Goal: Task Accomplishment & Management: Use online tool/utility

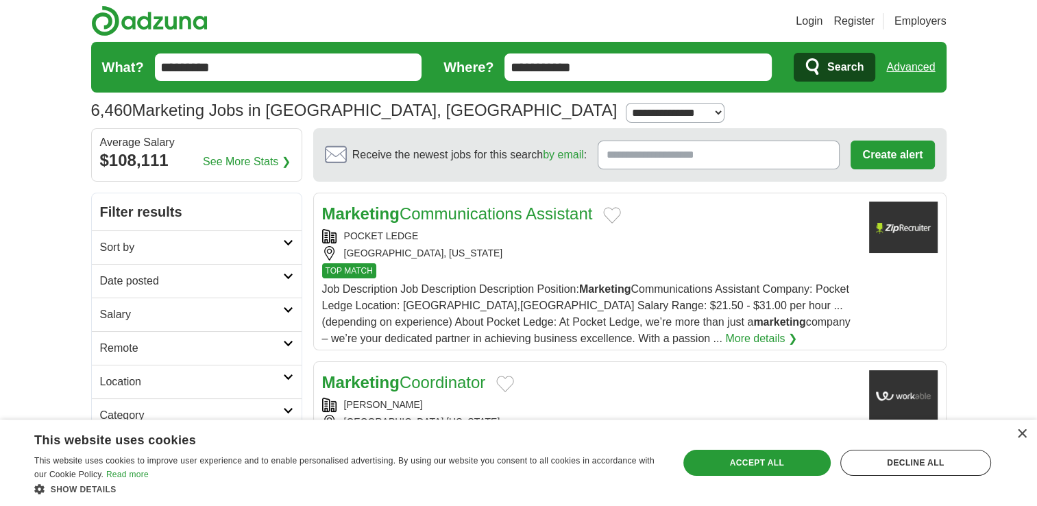
click at [832, 66] on span "Search" at bounding box center [845, 66] width 36 height 27
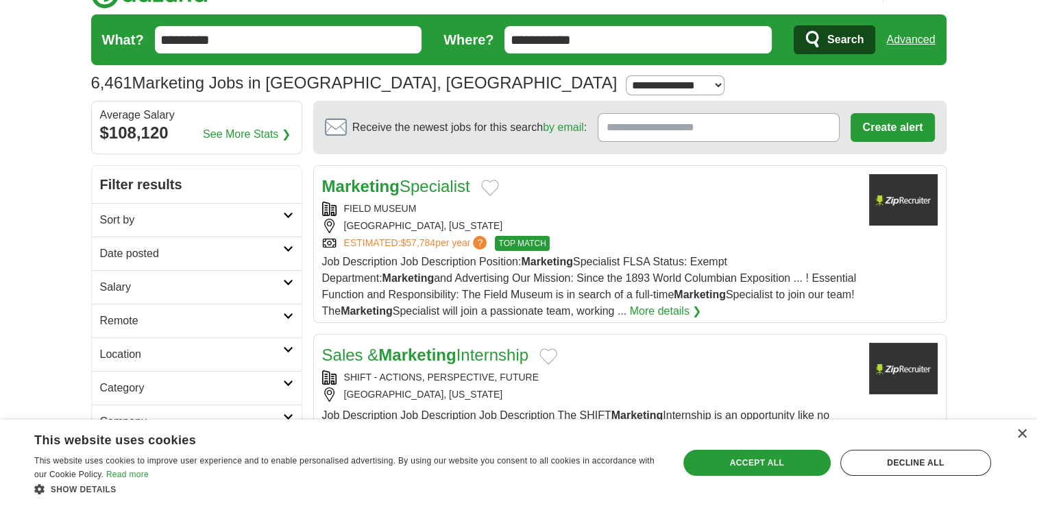
scroll to position [24, 0]
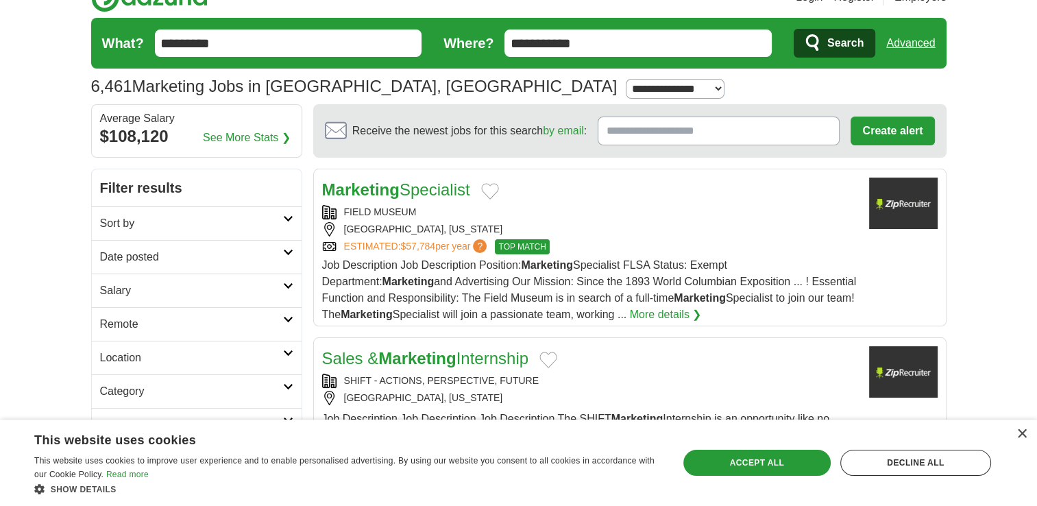
click at [292, 284] on icon at bounding box center [288, 285] width 10 height 7
click at [173, 332] on select "**********" at bounding box center [196, 329] width 193 height 29
select select "*****"
click at [253, 419] on button "Apply" at bounding box center [260, 422] width 64 height 29
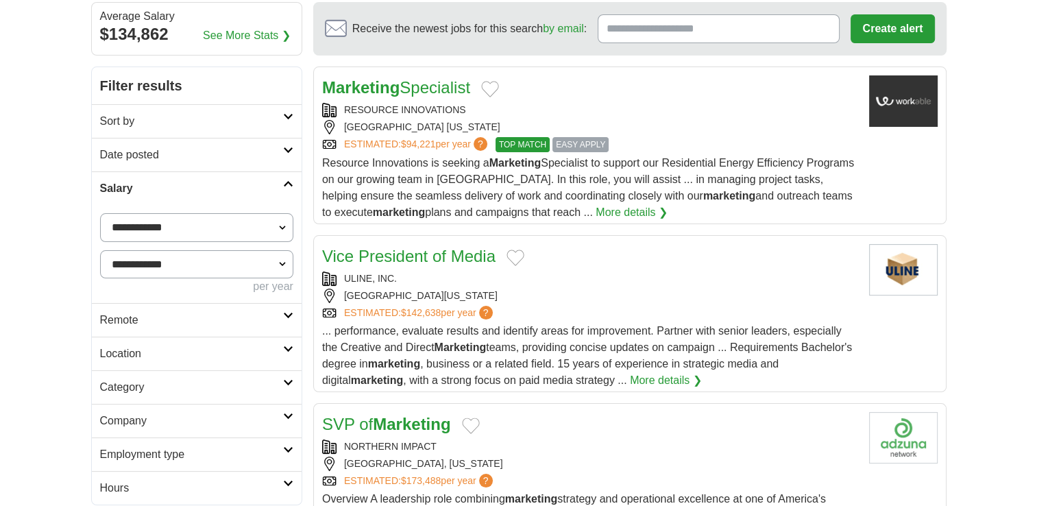
scroll to position [131, 0]
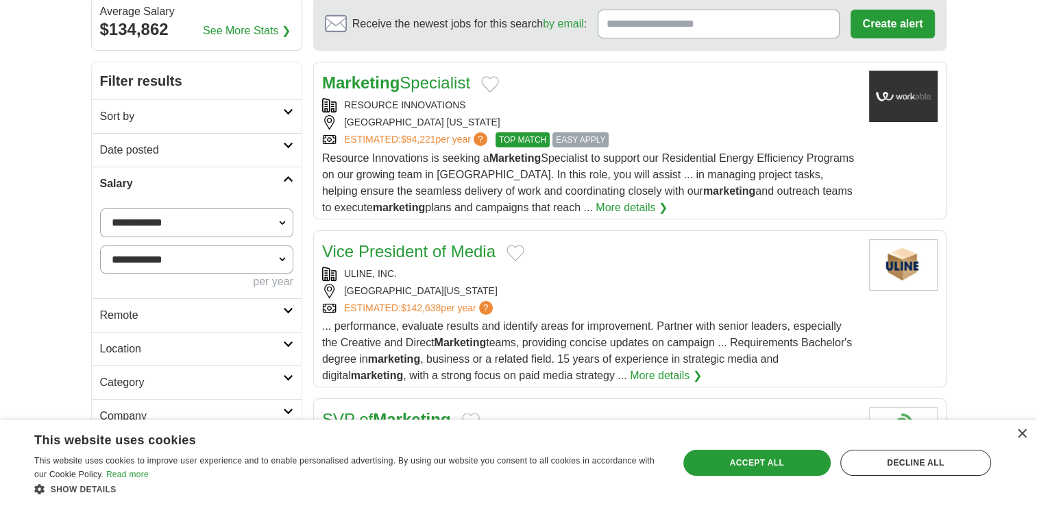
click at [383, 87] on strong "Marketing" at bounding box center [360, 82] width 77 height 19
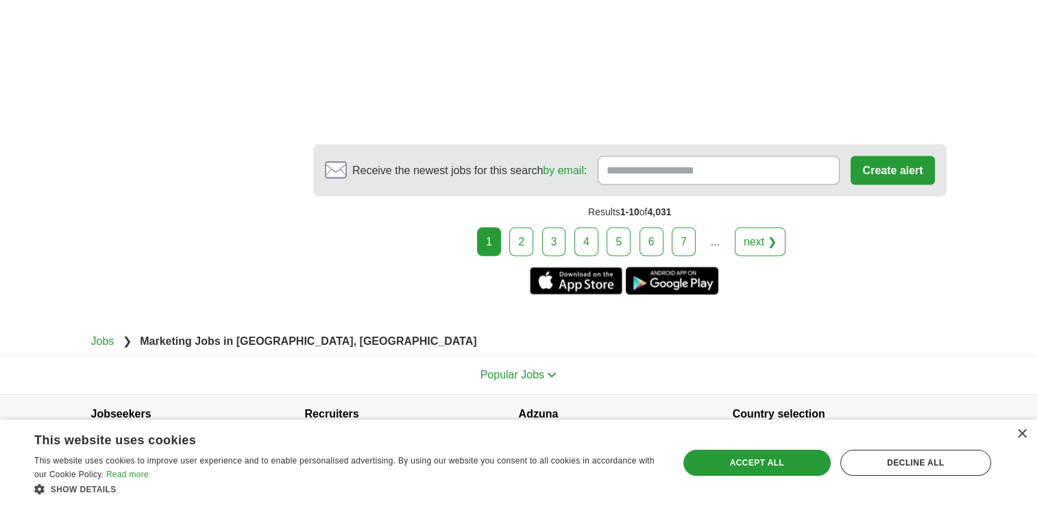
scroll to position [2685, 0]
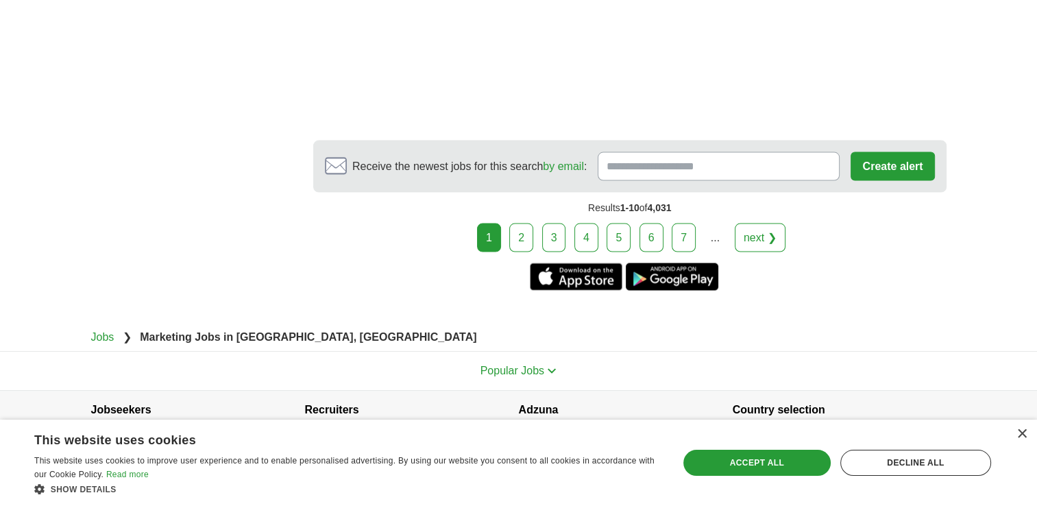
click at [524, 223] on link "2" at bounding box center [521, 237] width 24 height 29
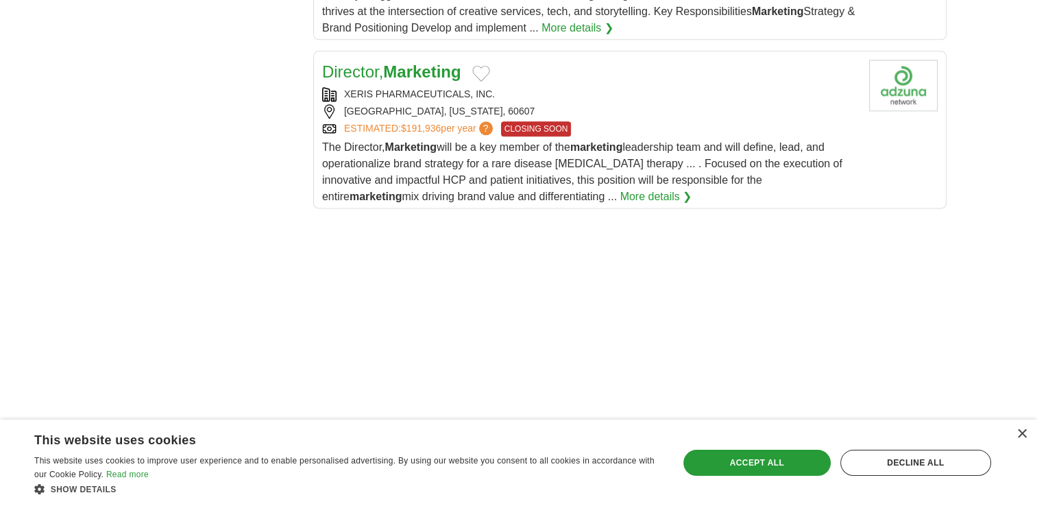
scroll to position [1784, 0]
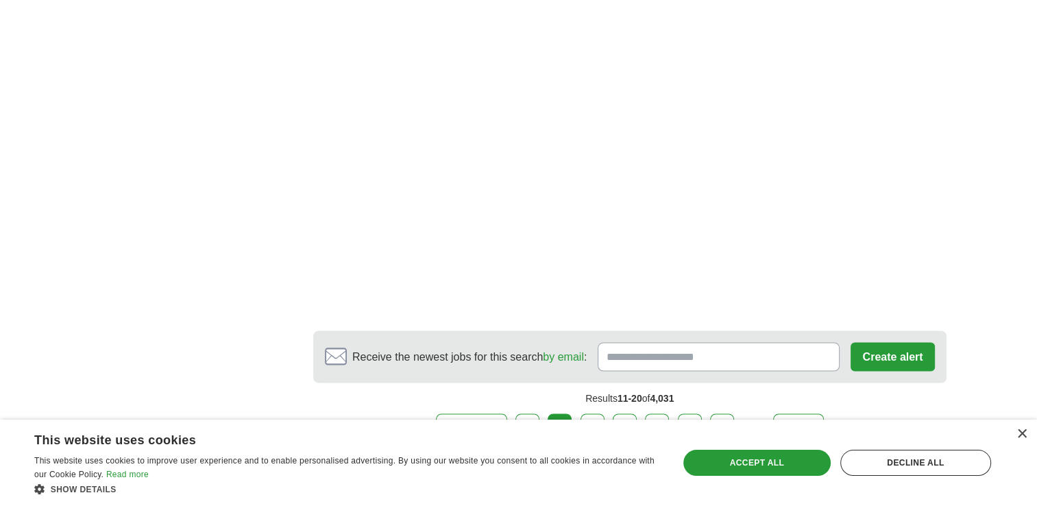
click at [447, 392] on div "Results 11-20 of 4,031" at bounding box center [629, 397] width 633 height 31
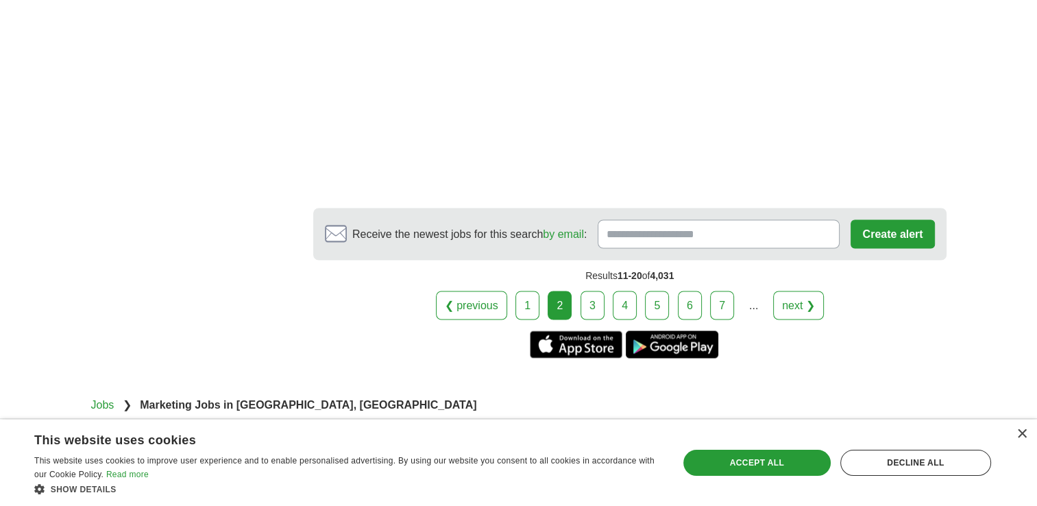
scroll to position [2461, 0]
click at [589, 303] on link "3" at bounding box center [592, 305] width 24 height 29
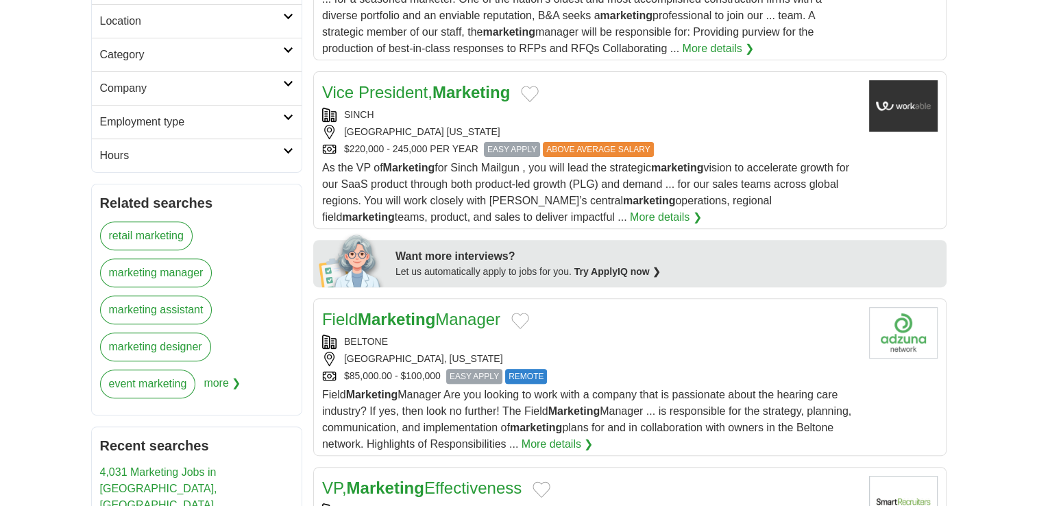
scroll to position [459, 0]
